Goal: Task Accomplishment & Management: Complete application form

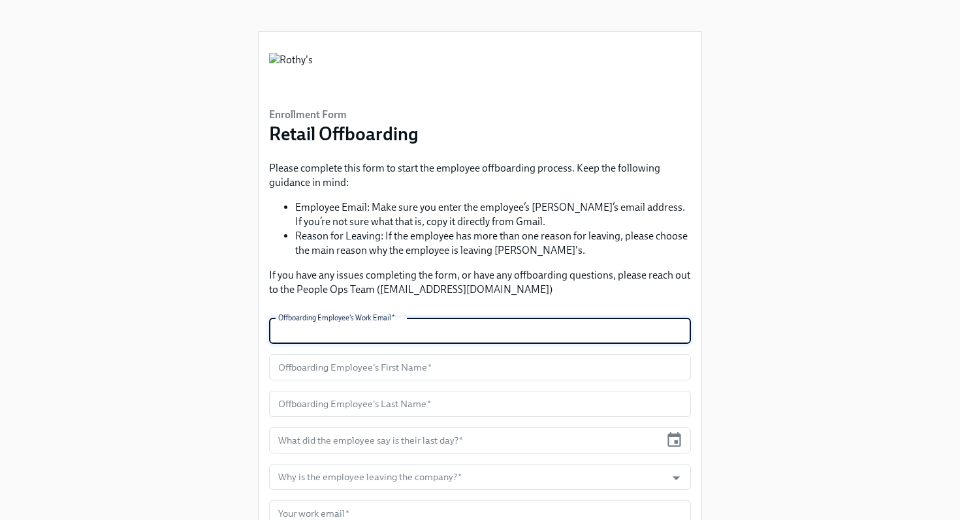
click at [381, 334] on input "text" at bounding box center [480, 331] width 422 height 26
type input "[EMAIL_ADDRESS][DOMAIN_NAME]"
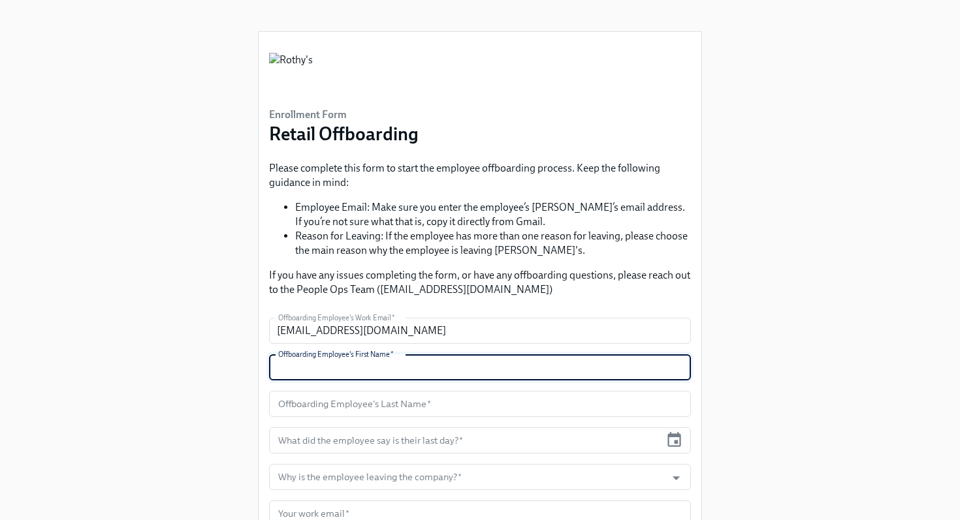
click at [383, 370] on input "text" at bounding box center [480, 368] width 422 height 26
type input "[PERSON_NAME]"
click at [399, 407] on input "text" at bounding box center [480, 404] width 422 height 26
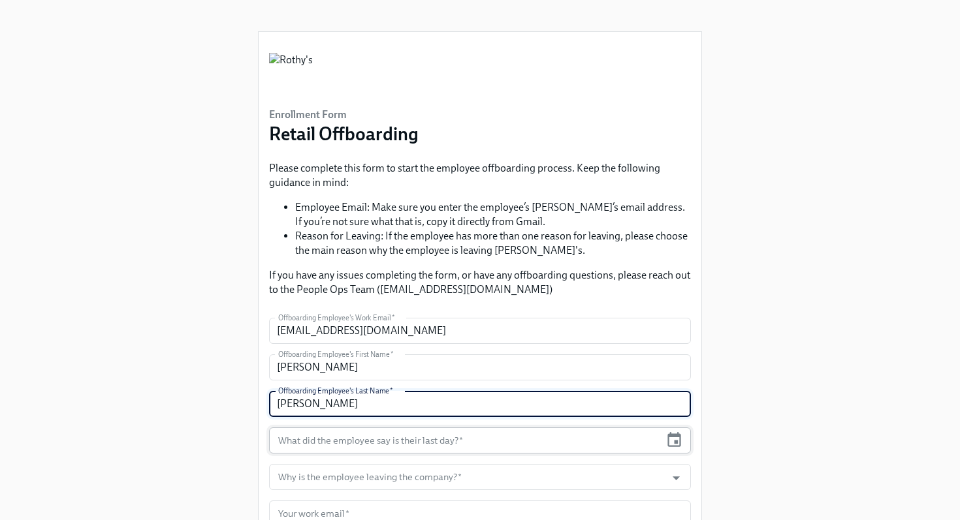
type input "[PERSON_NAME]"
click at [392, 443] on input "text" at bounding box center [464, 441] width 391 height 26
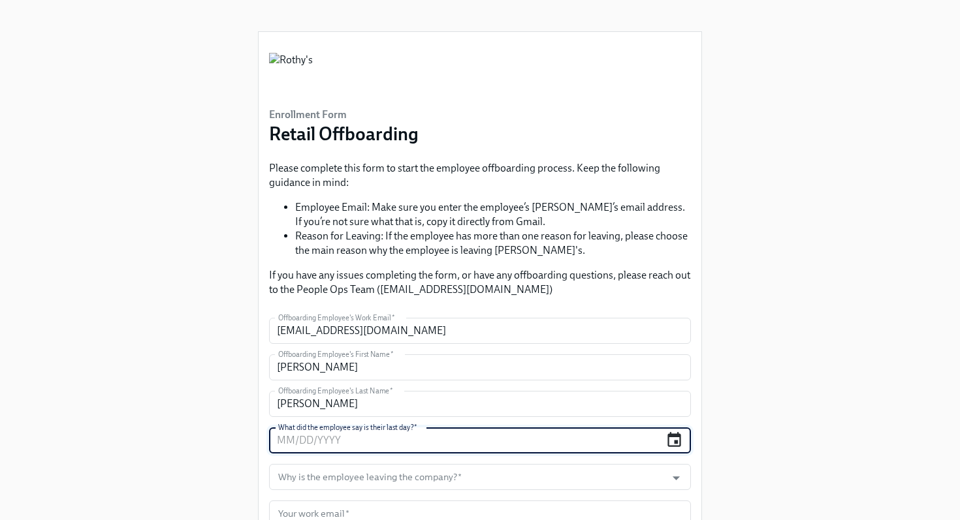
click at [673, 445] on icon "button" at bounding box center [674, 441] width 18 height 18
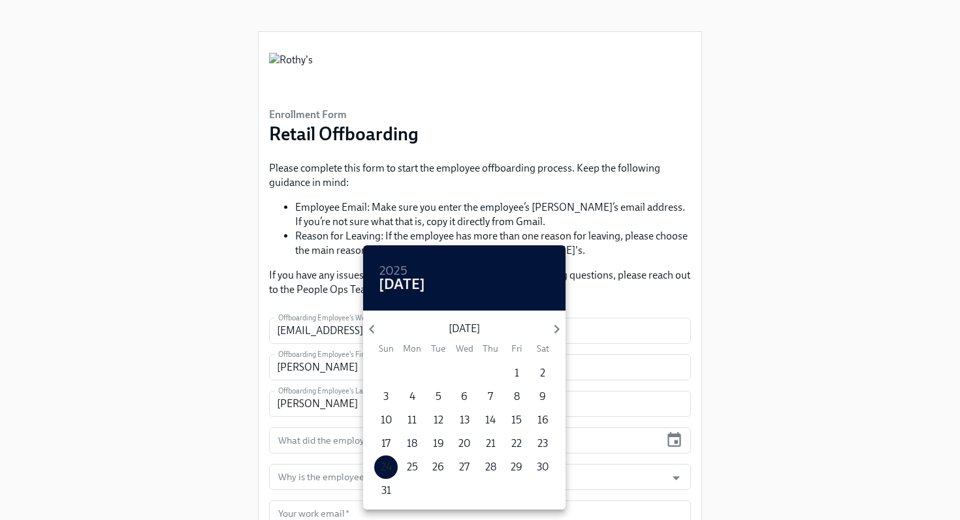
click at [388, 464] on p "24" at bounding box center [386, 467] width 11 height 14
type input "[DATE]"
click at [206, 441] on div at bounding box center [480, 260] width 960 height 520
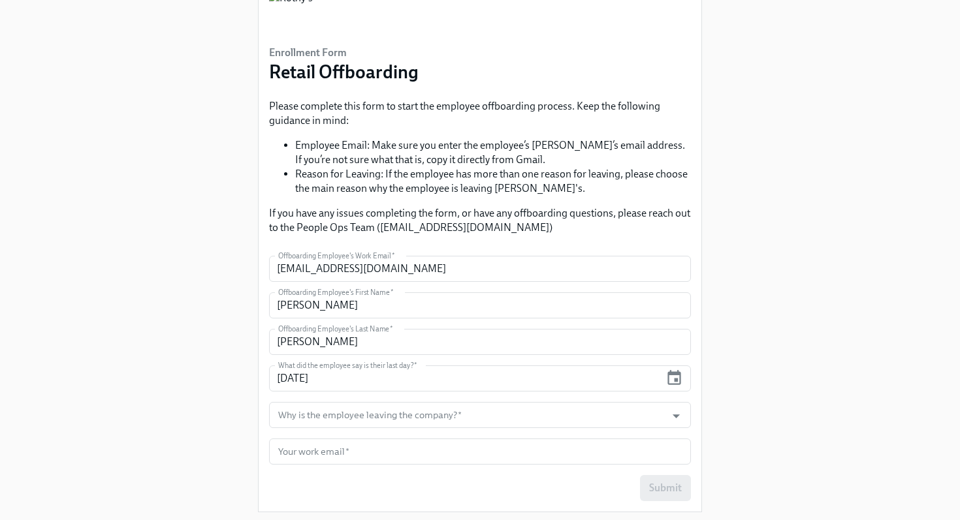
scroll to position [71, 0]
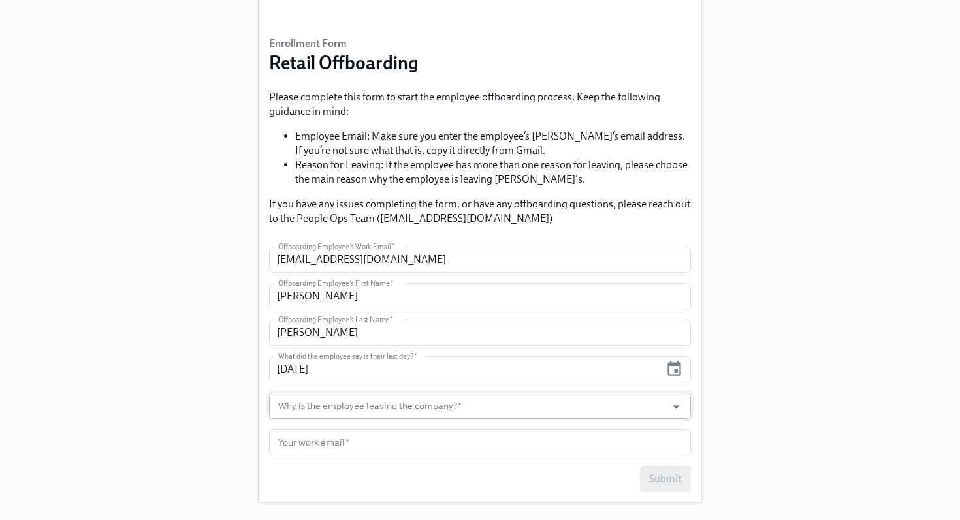
click at [298, 408] on input "Why is the employee leaving the company?   *" at bounding box center [468, 406] width 384 height 26
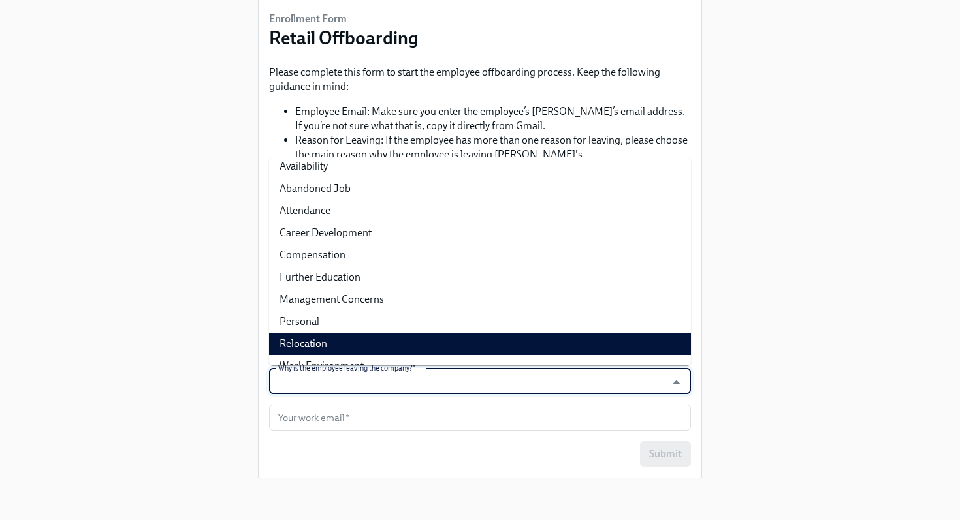
scroll to position [0, 0]
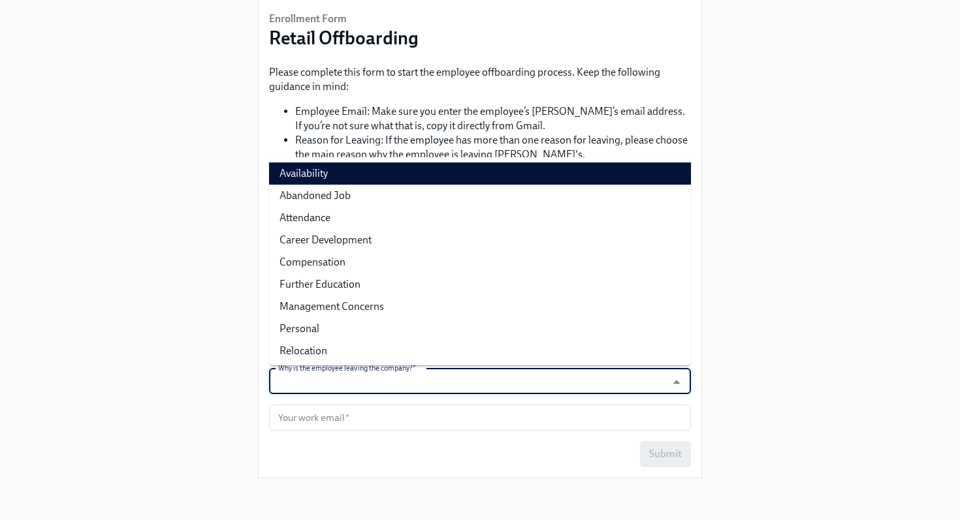
click at [349, 180] on li "Availability" at bounding box center [480, 174] width 422 height 22
type input "Availability"
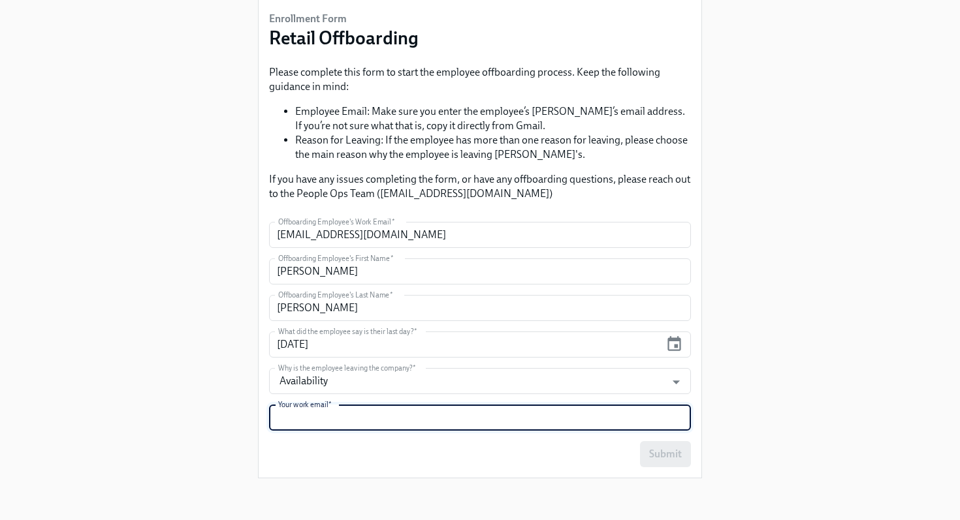
click at [314, 419] on input "text" at bounding box center [480, 418] width 422 height 26
type input "[EMAIL_ADDRESS][DOMAIN_NAME]"
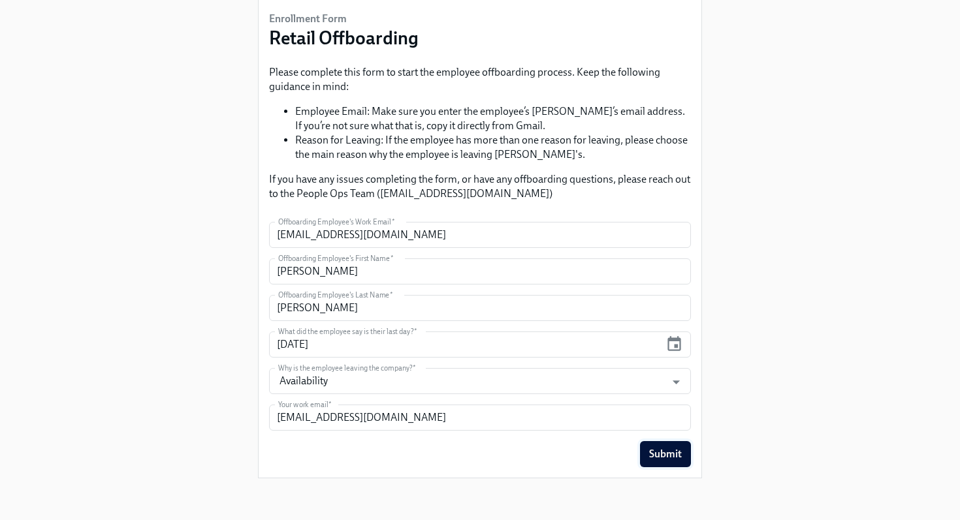
click at [667, 454] on span "Submit" at bounding box center [665, 454] width 33 height 13
